Goal: Task Accomplishment & Management: Manage account settings

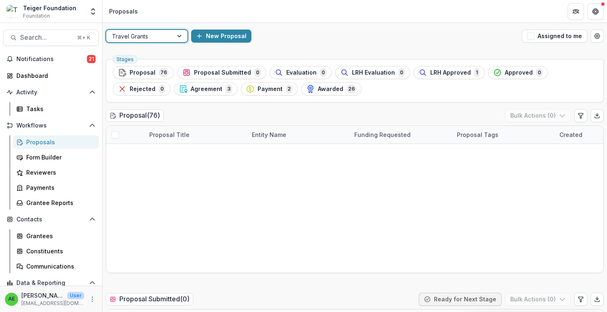
scroll to position [372, 0]
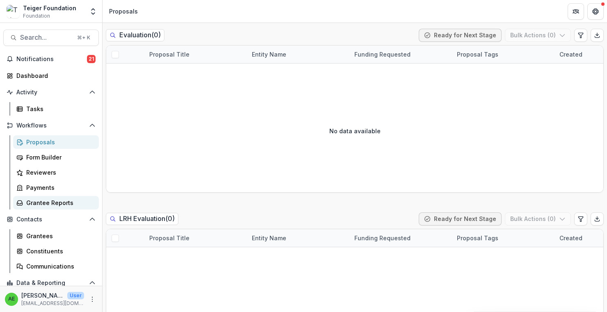
click at [49, 201] on div "Grantee Reports" at bounding box center [59, 202] width 66 height 9
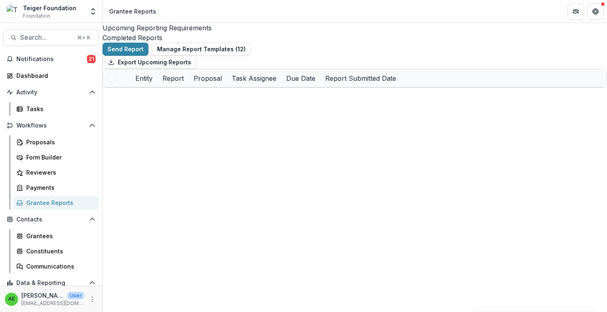
click at [243, 33] on div "Completed Reports" at bounding box center [354, 38] width 504 height 10
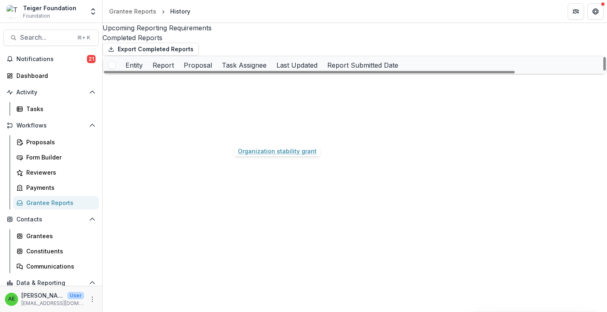
click at [244, 123] on link "Organization stability grant" at bounding box center [267, 118] width 79 height 9
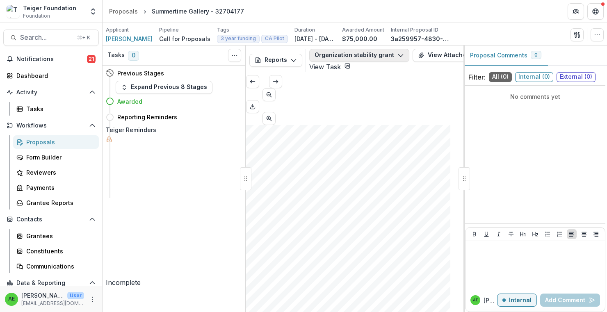
click at [375, 54] on button "Organization stability grant" at bounding box center [359, 55] width 100 height 13
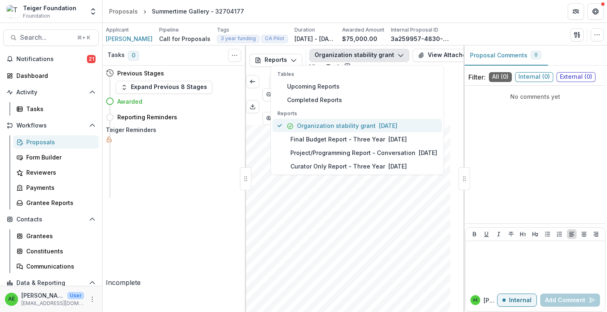
drag, startPoint x: 343, startPoint y: 138, endPoint x: 341, endPoint y: 120, distance: 17.8
click at [341, 120] on div "Reports Organization stability grant [DATE] Final Budget Report - Three Year [D…" at bounding box center [356, 141] width 169 height 63
click at [420, 52] on button "View Attached Files" at bounding box center [451, 55] width 78 height 13
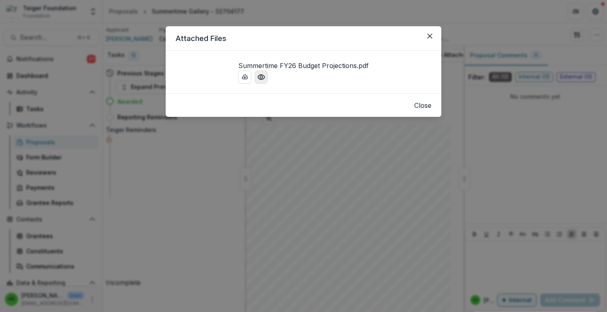
click at [260, 78] on circle "Preview Summertime FY26 Budget Projections.pdf" at bounding box center [261, 77] width 2 height 2
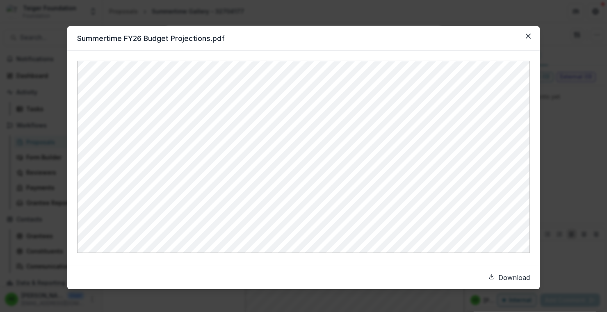
click at [557, 126] on div "Summertime FY26 Budget Projections.pdf Download" at bounding box center [303, 156] width 607 height 312
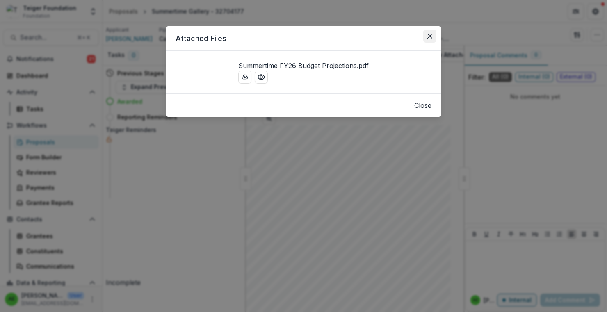
click at [433, 31] on button "Close" at bounding box center [429, 36] width 13 height 13
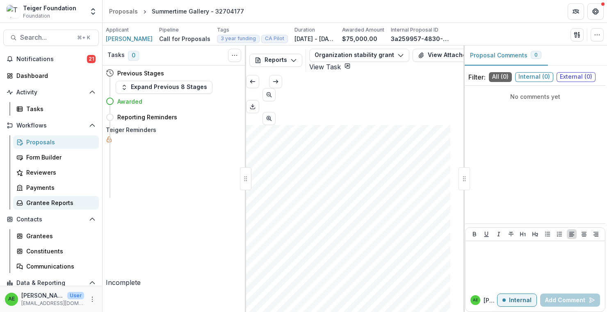
click at [47, 200] on div "Grantee Reports" at bounding box center [59, 202] width 66 height 9
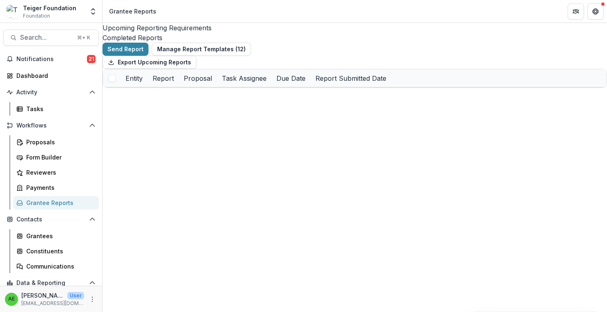
click at [236, 33] on div "Completed Reports" at bounding box center [354, 38] width 504 height 10
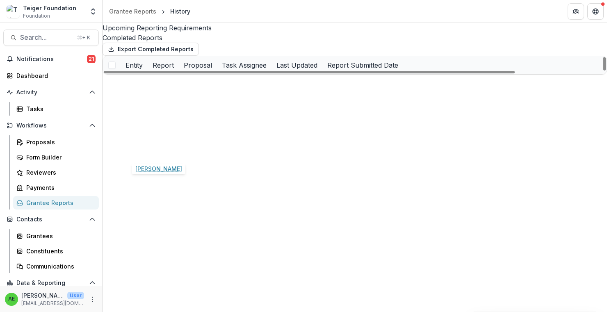
click at [168, 140] on link "[PERSON_NAME]" at bounding box center [148, 136] width 47 height 9
click at [276, 140] on link "Organization stability grant" at bounding box center [267, 136] width 79 height 9
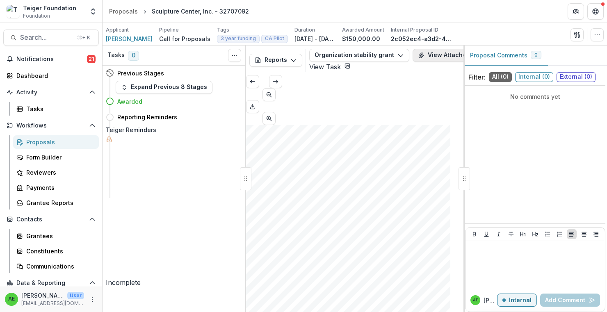
click at [412, 52] on button "View Attached Files" at bounding box center [451, 55] width 78 height 13
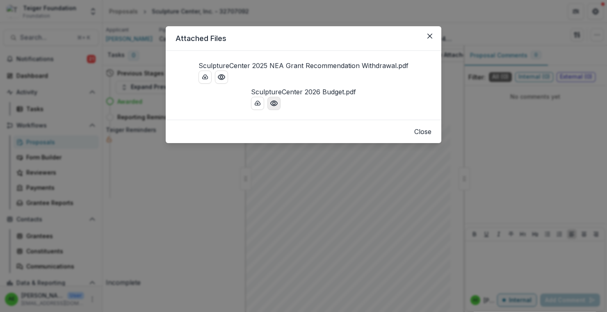
click at [271, 106] on icon "Preview SculptureCenter 2026 Budget.pdf" at bounding box center [274, 103] width 7 height 5
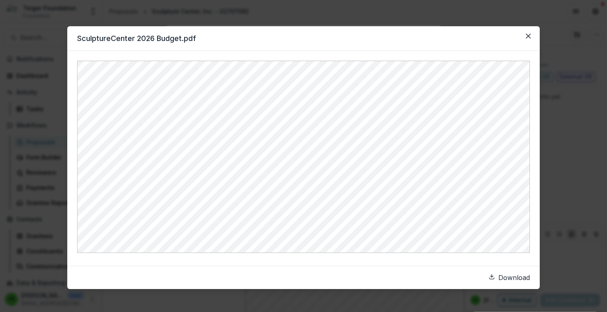
click at [565, 65] on div "SculptureCenter 2026 Budget.pdf Download" at bounding box center [303, 156] width 607 height 312
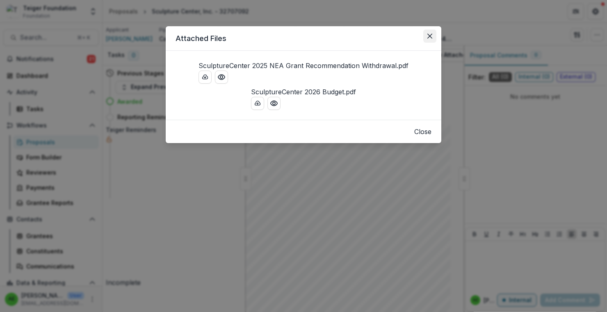
click at [433, 33] on button "Close" at bounding box center [429, 36] width 13 height 13
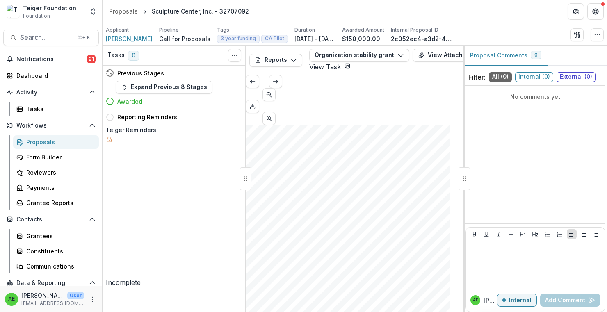
scroll to position [336, 0]
click at [46, 141] on div "Proposals" at bounding box center [59, 142] width 66 height 9
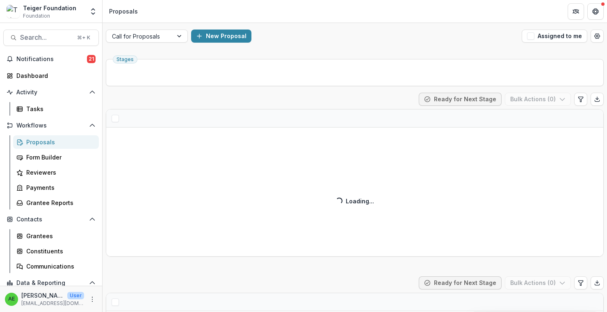
click at [169, 63] on div "Stages" at bounding box center [355, 72] width 498 height 27
click at [169, 42] on div "Call for Proposals" at bounding box center [147, 36] width 82 height 13
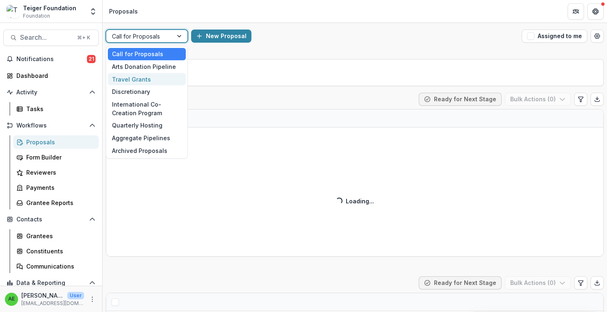
click at [160, 77] on div "Travel Grants" at bounding box center [147, 79] width 78 height 13
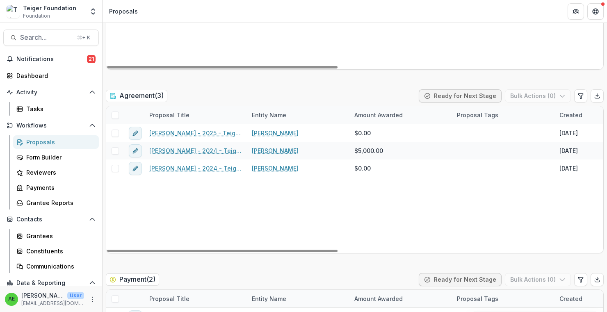
scroll to position [1307, 0]
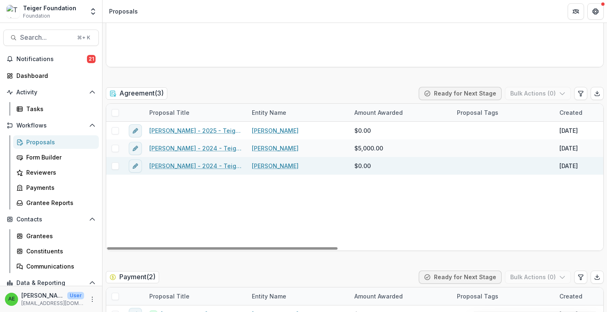
click at [166, 164] on link "[PERSON_NAME] - 2024 - Teiger Foundation Travel Grant" at bounding box center [195, 165] width 93 height 9
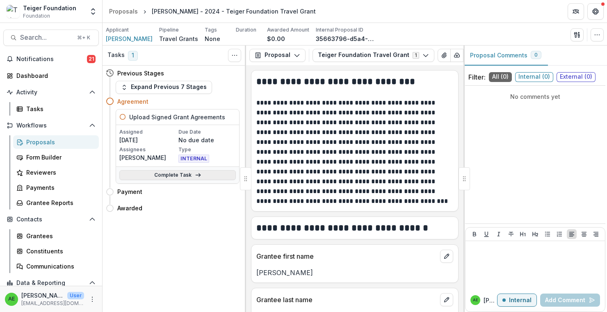
click at [173, 175] on link "Complete Task" at bounding box center [177, 175] width 116 height 10
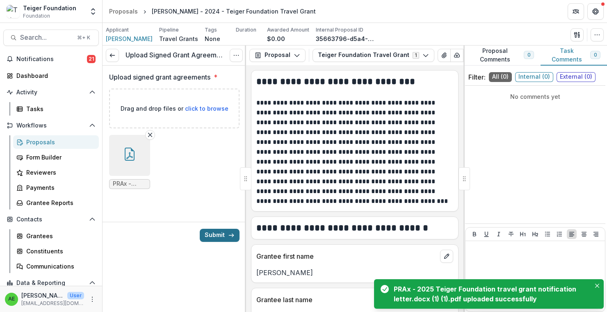
click at [209, 231] on button "Submit" at bounding box center [220, 235] width 40 height 13
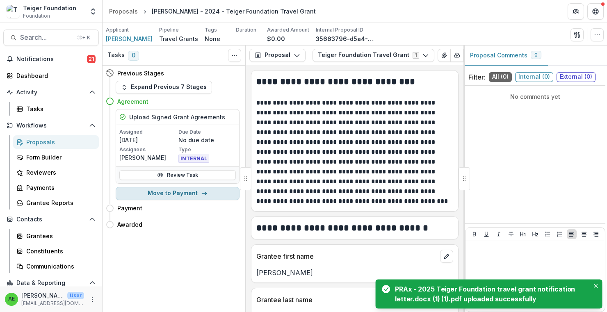
click at [225, 195] on button "Move to Payment" at bounding box center [178, 193] width 124 height 13
select select "*******"
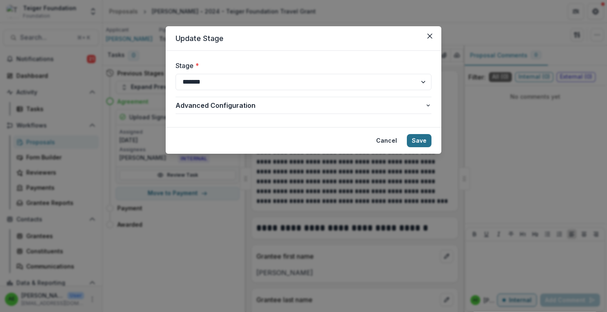
click at [408, 142] on button "Save" at bounding box center [419, 140] width 25 height 13
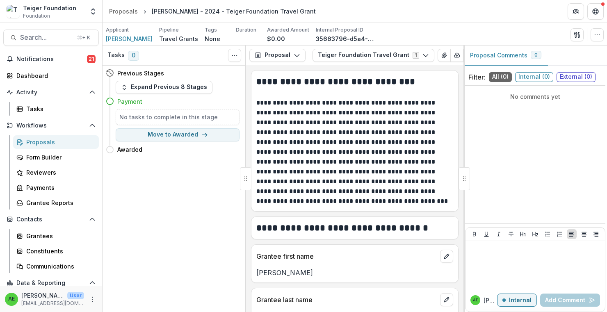
click at [76, 141] on div "Proposals" at bounding box center [59, 142] width 66 height 9
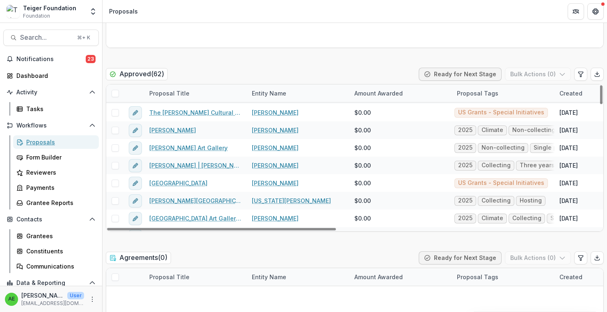
scroll to position [963, 0]
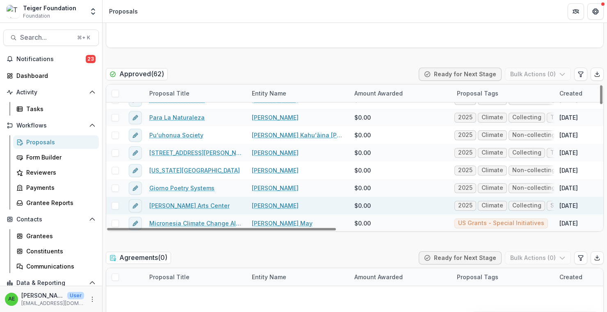
click at [161, 207] on link "[PERSON_NAME] Arts Center" at bounding box center [189, 205] width 80 height 9
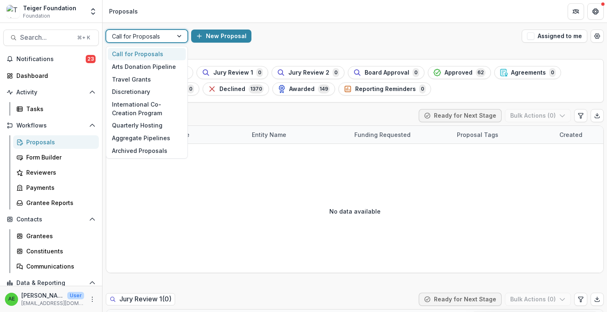
click at [151, 36] on div at bounding box center [139, 36] width 55 height 10
click at [144, 80] on div "Travel Grants" at bounding box center [147, 79] width 78 height 13
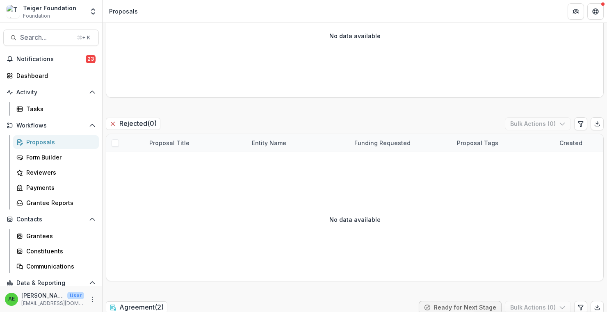
scroll to position [1300, 0]
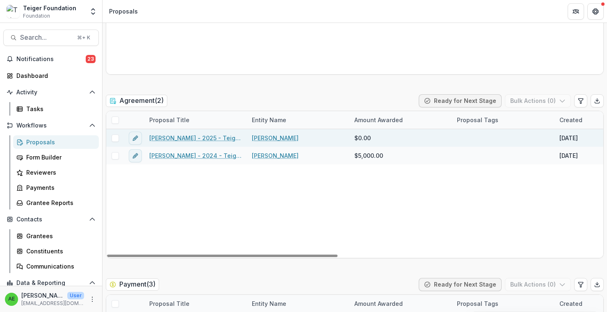
click at [114, 139] on span at bounding box center [114, 137] width 7 height 7
click at [161, 135] on link "[PERSON_NAME] - 2025 - Teiger Foundation Travel Grant" at bounding box center [195, 138] width 93 height 9
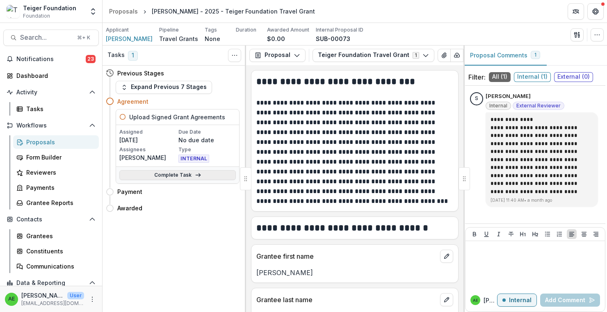
click at [172, 172] on link "Complete Task" at bounding box center [177, 175] width 116 height 10
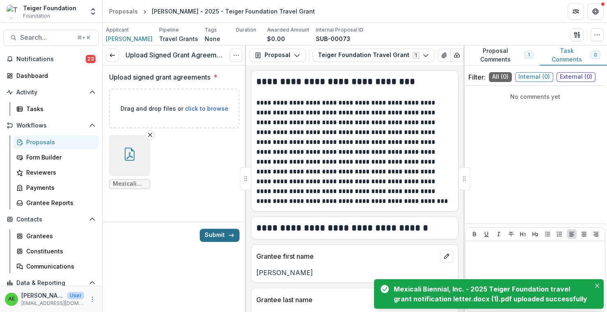
click at [208, 236] on button "Submit" at bounding box center [220, 235] width 40 height 13
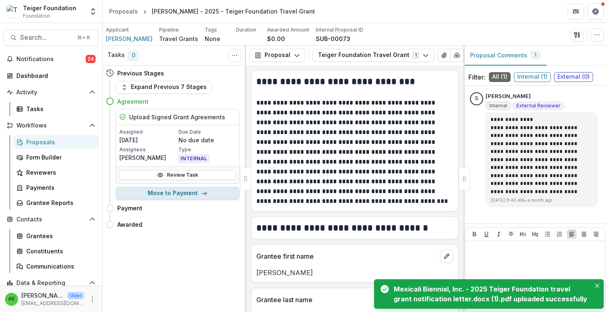
click at [170, 190] on button "Move to Payment" at bounding box center [178, 193] width 124 height 13
select select "*******"
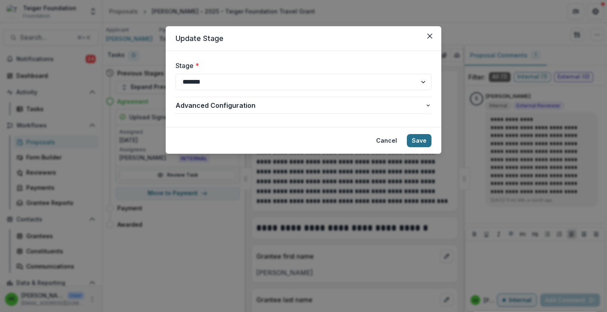
click at [423, 136] on button "Save" at bounding box center [419, 140] width 25 height 13
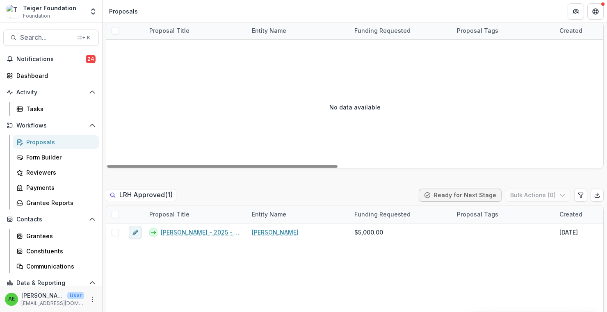
scroll to position [701, 0]
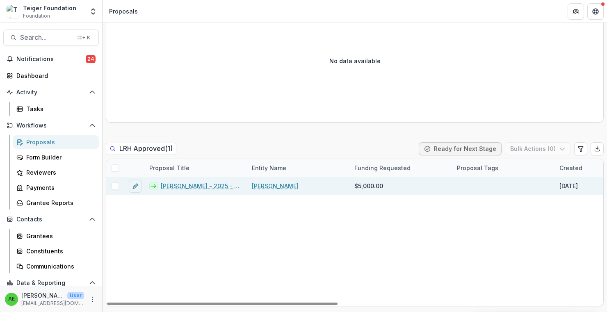
click at [202, 189] on link "[PERSON_NAME] - 2025 - Teiger Foundation Travel Grant" at bounding box center [201, 186] width 81 height 9
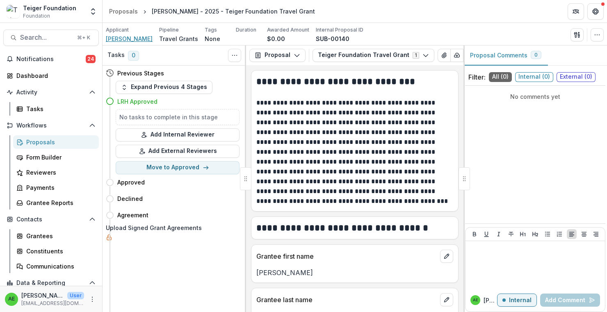
click at [136, 37] on span "[PERSON_NAME]" at bounding box center [129, 38] width 47 height 9
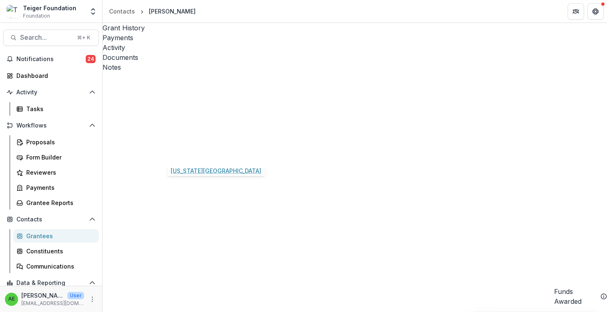
drag, startPoint x: 161, startPoint y: 155, endPoint x: 232, endPoint y: 155, distance: 70.9
copy div "[US_STATE] Contemporary"
click at [52, 202] on div "Grantee Reports" at bounding box center [59, 202] width 66 height 9
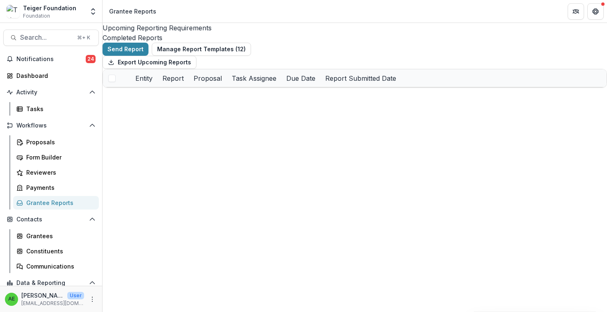
click at [251, 33] on div "Completed Reports" at bounding box center [354, 38] width 504 height 10
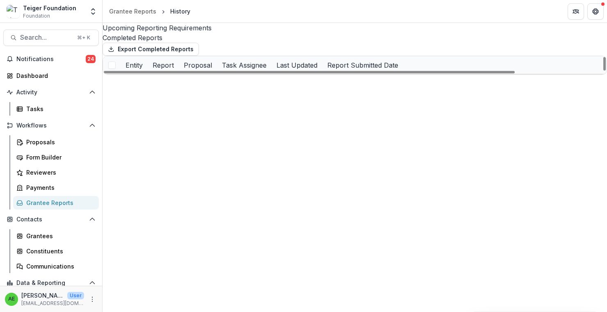
click at [259, 158] on link "Organization stability grant" at bounding box center [267, 153] width 79 height 9
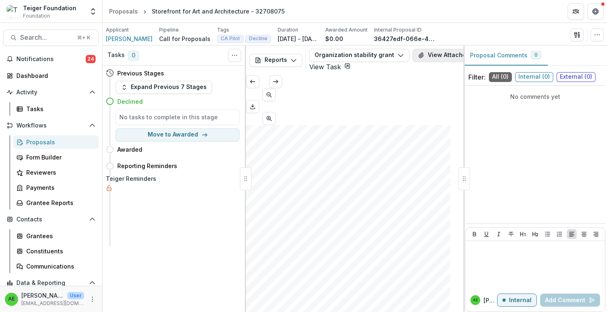
scroll to position [285, 0]
click at [418, 53] on button "View Attached Files" at bounding box center [451, 55] width 78 height 13
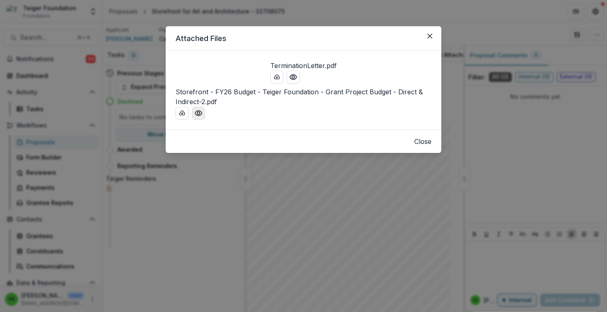
click at [202, 117] on icon "Preview Storefront - FY26 Budget - Teiger Foundation - Grant Project Budget - D…" at bounding box center [198, 113] width 8 height 8
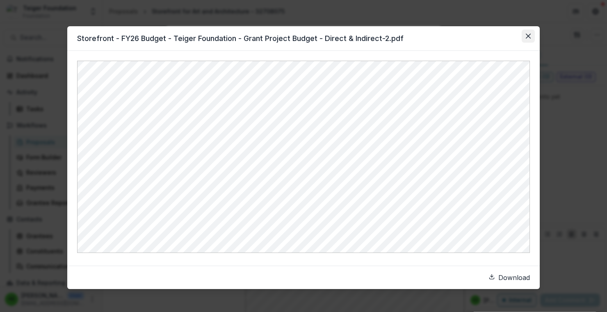
click at [527, 36] on icon "Close" at bounding box center [527, 36] width 5 height 5
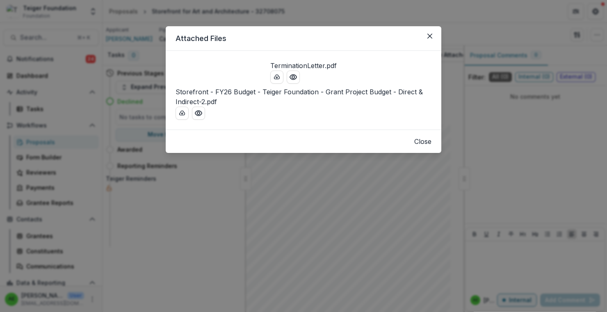
click at [367, 184] on div "Attached Files TerminationLetter.pdf Storefront - FY26 Budget - Teiger Foundati…" at bounding box center [303, 156] width 607 height 312
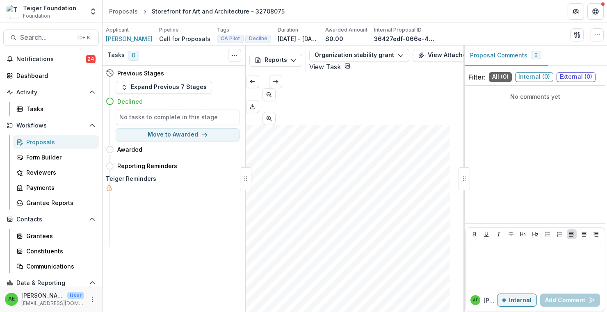
scroll to position [269, 0]
click at [66, 202] on div "Grantee Reports" at bounding box center [59, 202] width 66 height 9
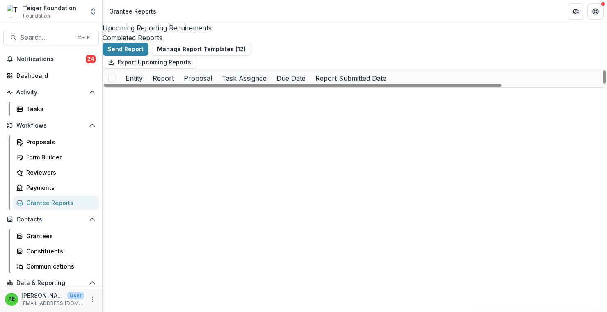
click at [241, 33] on div "Completed Reports" at bounding box center [354, 38] width 504 height 10
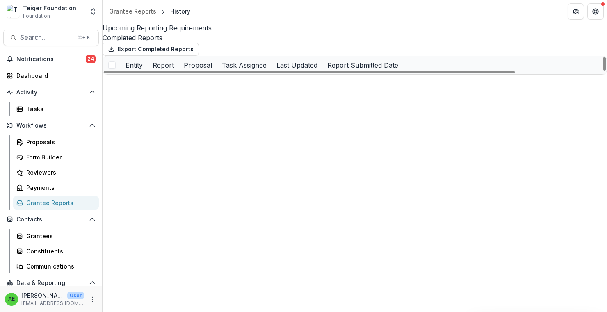
click at [249, 140] on link "Organization stability grant" at bounding box center [267, 136] width 79 height 9
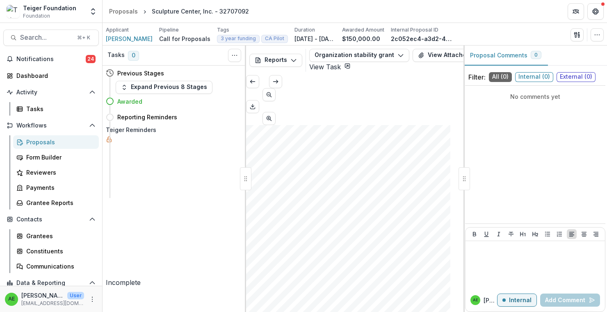
scroll to position [58, 0]
click at [66, 143] on div "Proposals" at bounding box center [59, 142] width 66 height 9
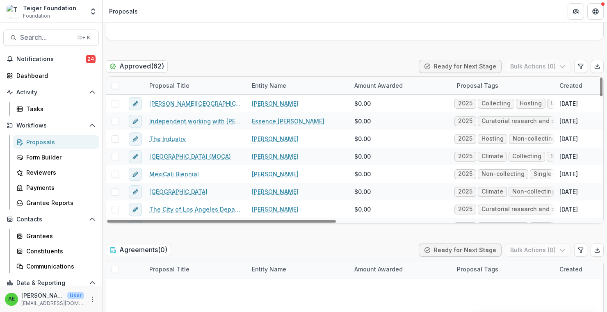
scroll to position [798, 0]
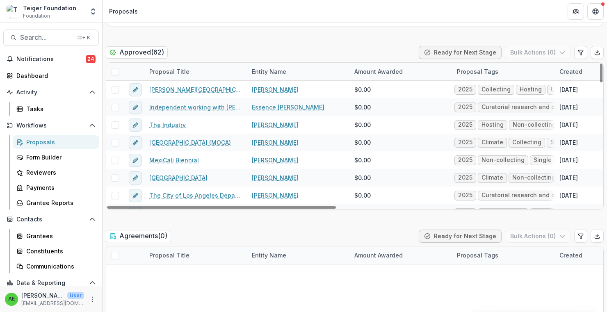
click at [116, 69] on span at bounding box center [114, 71] width 7 height 7
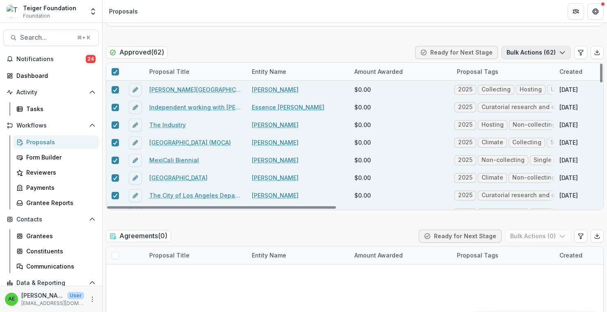
click at [515, 52] on button "Bulk Actions ( 62 )" at bounding box center [536, 52] width 70 height 13
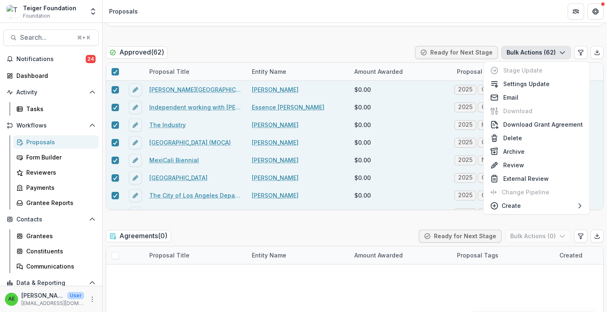
click at [369, 49] on div "Approved ( 62 ) Ready for Next Stage Bulk Actions ( 62 )" at bounding box center [355, 54] width 498 height 16
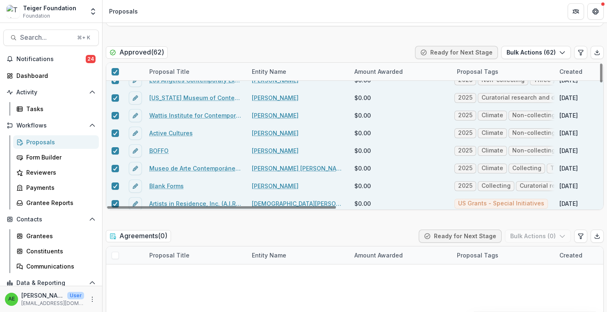
scroll to position [0, 0]
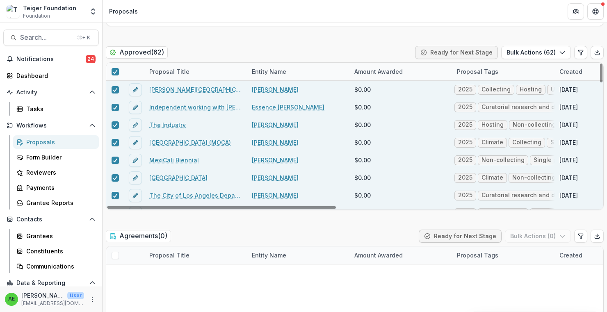
click at [193, 86] on link "[PERSON_NAME][GEOGRAPHIC_DATA]" at bounding box center [195, 89] width 93 height 9
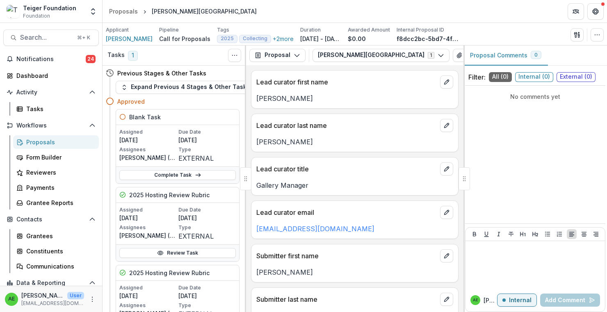
click at [184, 105] on div "Approved" at bounding box center [178, 101] width 122 height 9
click at [59, 143] on div "Proposals" at bounding box center [59, 142] width 66 height 9
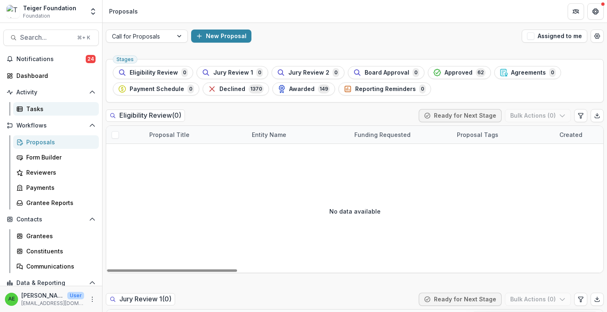
click at [43, 112] on div "Tasks" at bounding box center [59, 109] width 66 height 9
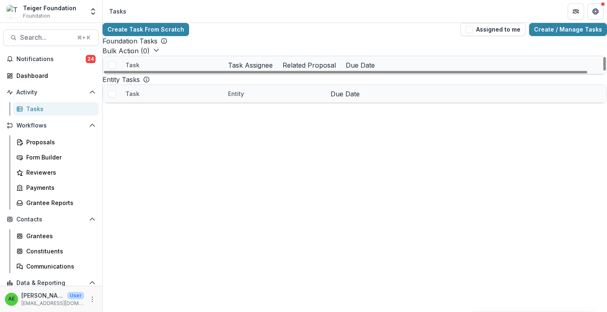
click at [114, 69] on span at bounding box center [111, 64] width 7 height 7
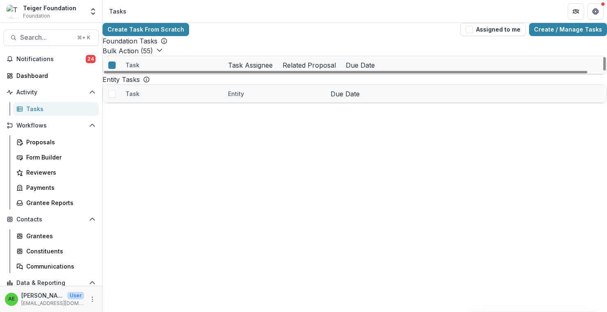
scroll to position [1103, 0]
click at [159, 53] on icon "button" at bounding box center [159, 50] width 7 height 7
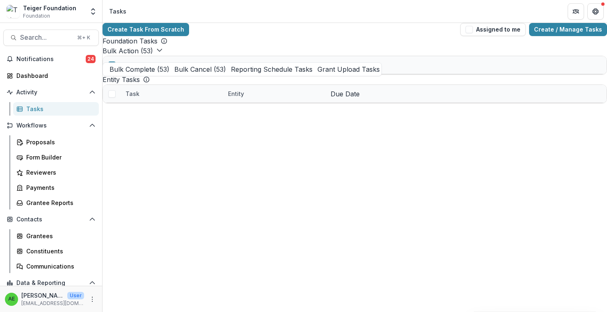
click at [169, 74] on button "Bulk Cancel ( 53 )" at bounding box center [197, 69] width 57 height 10
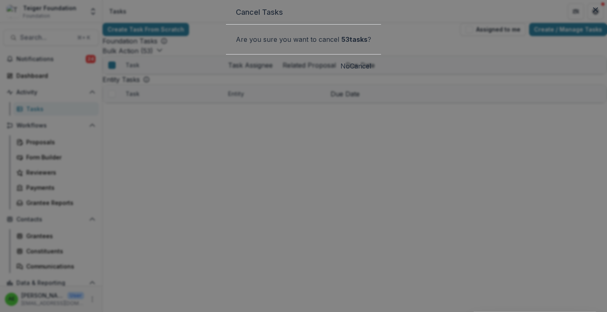
click at [368, 71] on button "Cancel" at bounding box center [360, 66] width 21 height 10
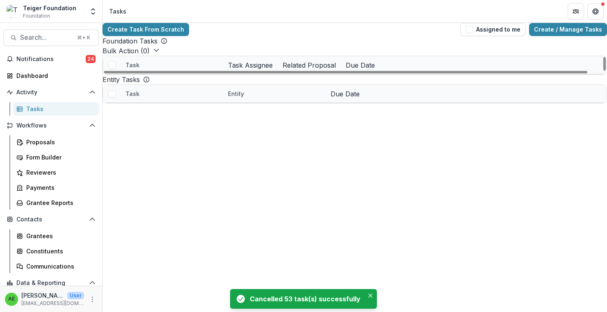
click at [366, 54] on div "Foundation Tasks Bulk Action ( 0 ) Reporting Schedule Tasks Grant Upload Tasks …" at bounding box center [354, 55] width 504 height 39
